Goal: Find specific page/section: Find specific page/section

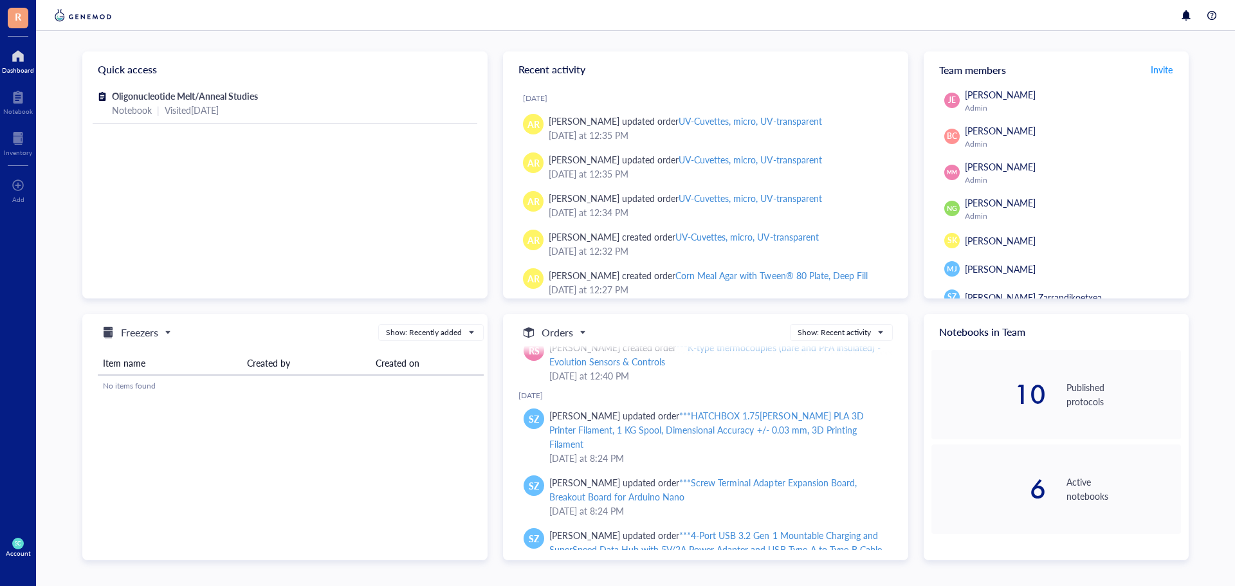
scroll to position [1254, 0]
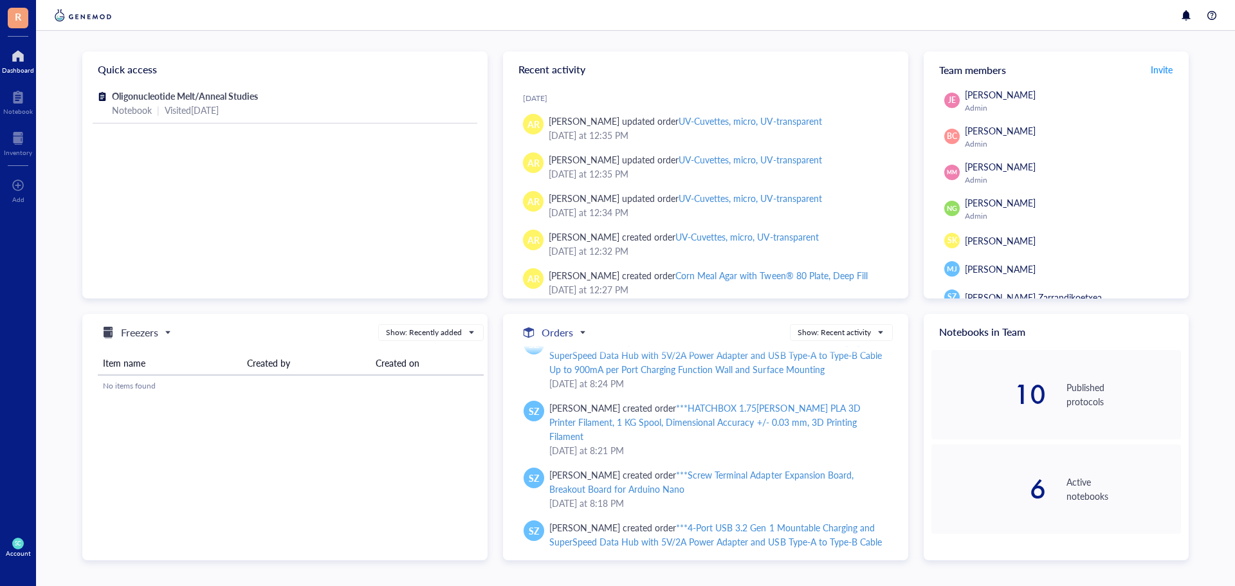
click at [547, 330] on h5 "Orders" at bounding box center [557, 332] width 32 height 15
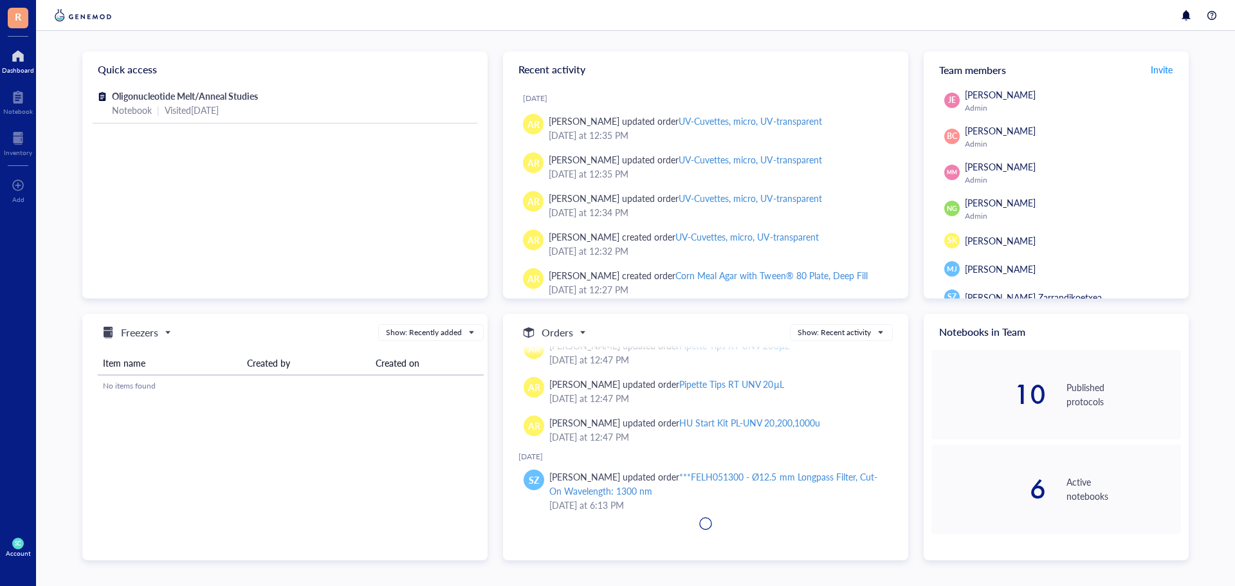
scroll to position [7230, 0]
click at [17, 60] on div at bounding box center [18, 56] width 32 height 21
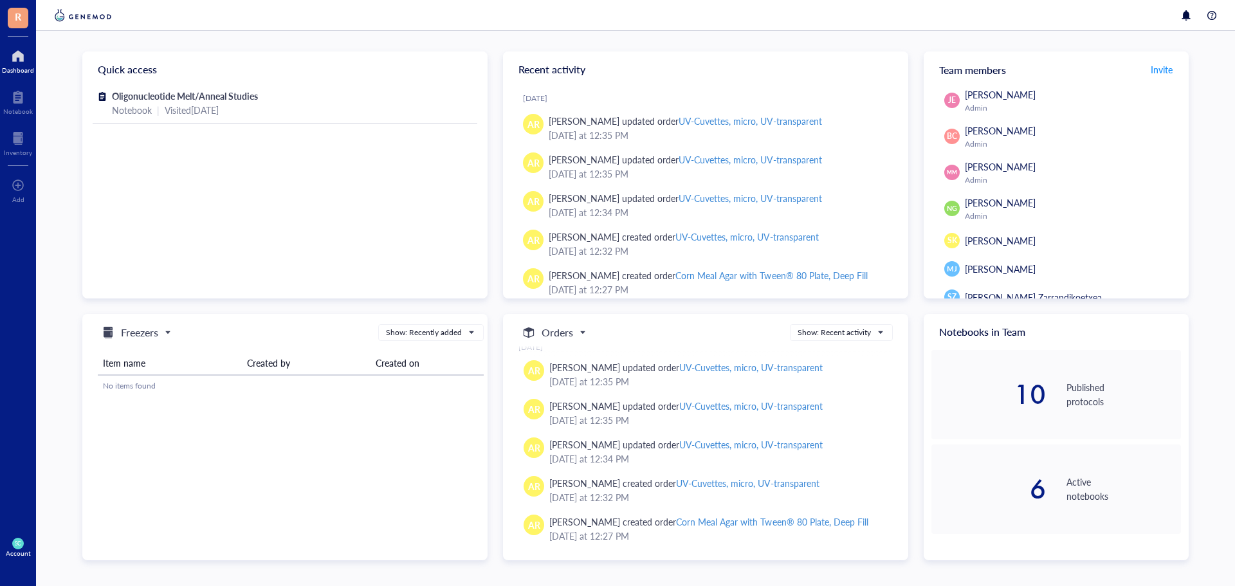
scroll to position [0, 0]
